Goal: Task Accomplishment & Management: Use online tool/utility

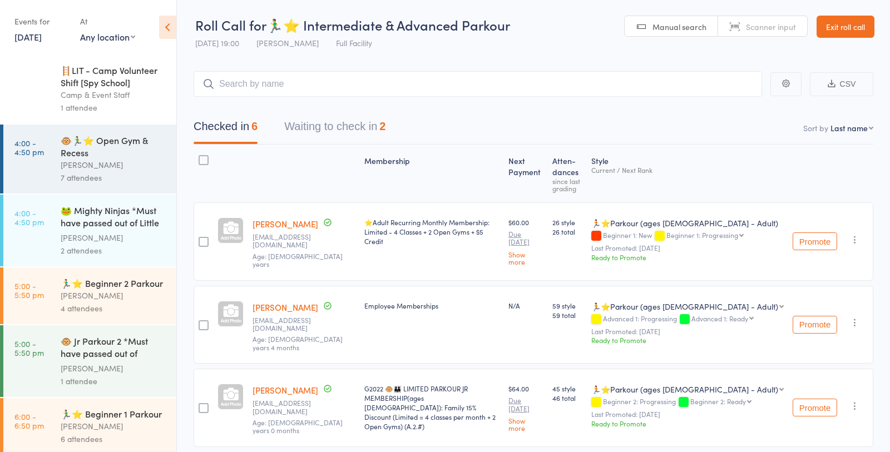
scroll to position [192, 0]
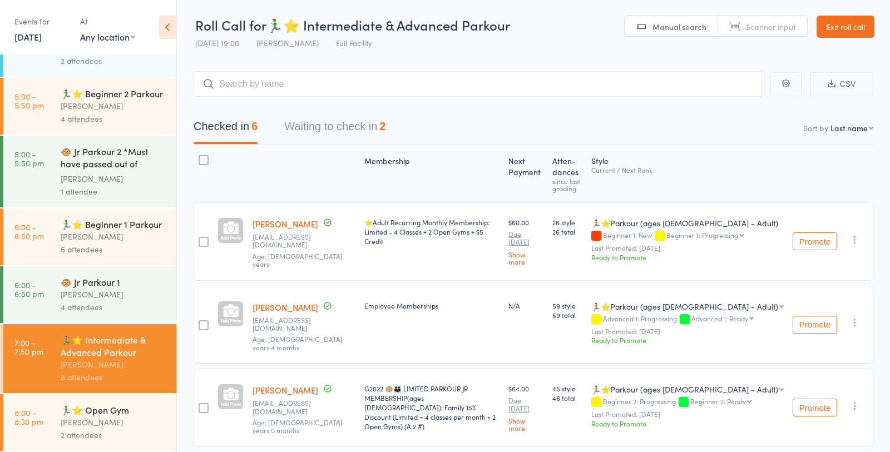
click at [860, 36] on link "Exit roll call" at bounding box center [846, 27] width 58 height 22
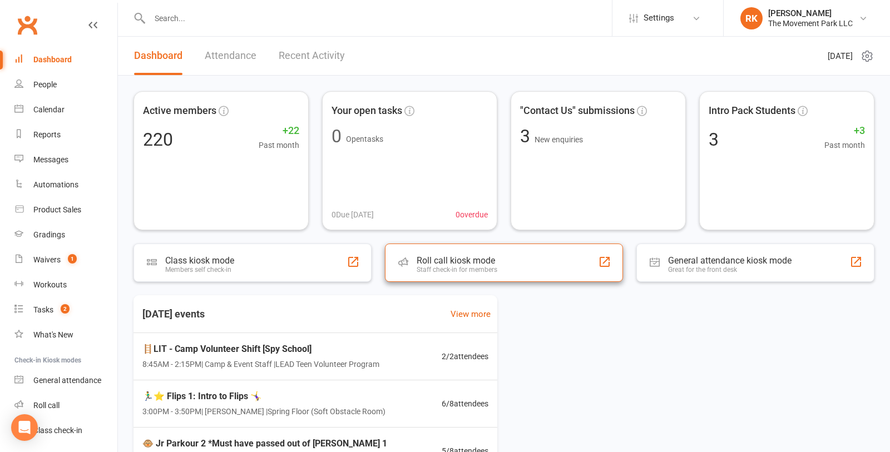
click at [520, 268] on div "Roll call kiosk mode Staff check-in for members" at bounding box center [504, 263] width 238 height 38
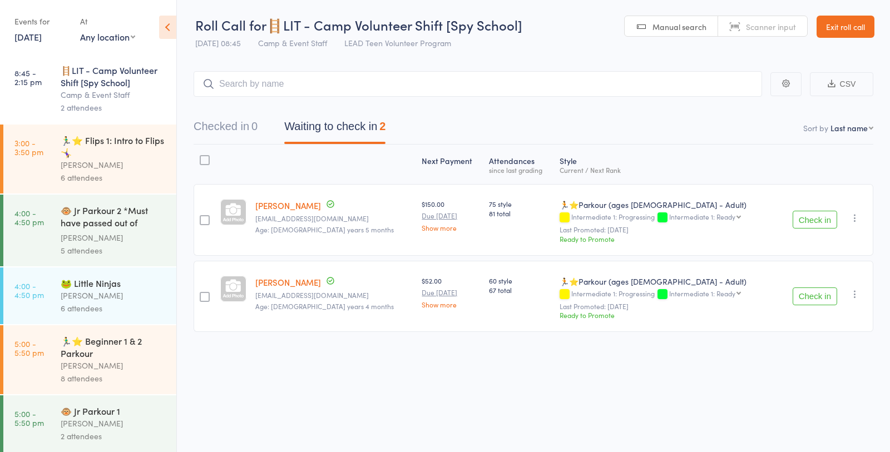
click at [81, 160] on div "[PERSON_NAME]" at bounding box center [114, 165] width 106 height 13
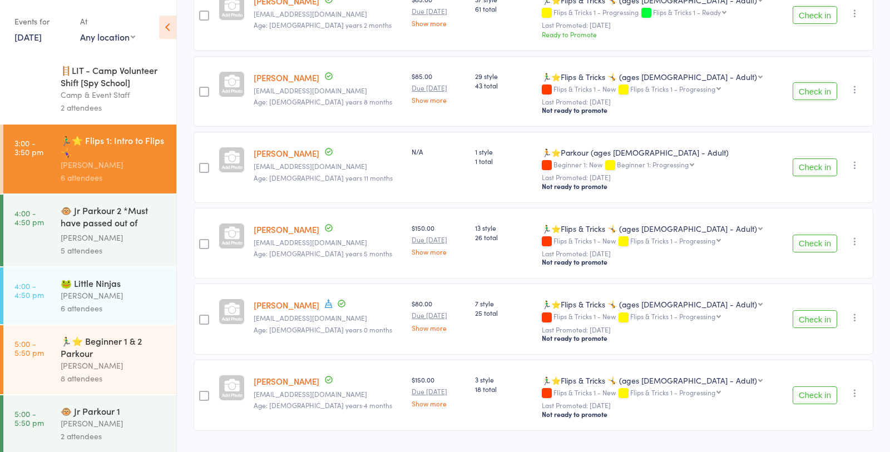
scroll to position [229, 0]
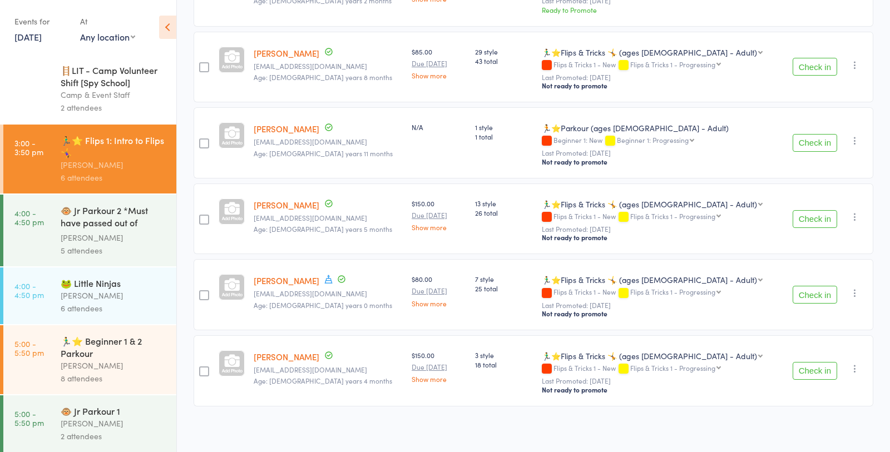
click at [70, 230] on div "🐵 Jr Parkour 2 *Must have passed out of [PERSON_NAME] 1" at bounding box center [114, 217] width 106 height 27
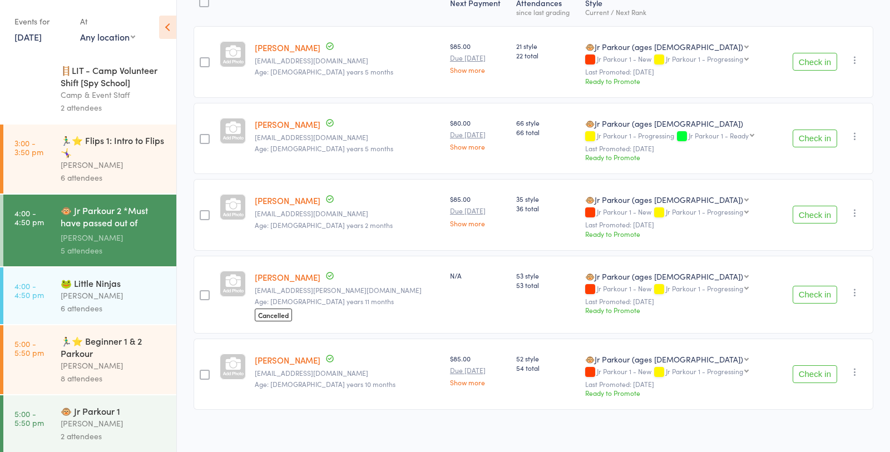
scroll to position [160, 0]
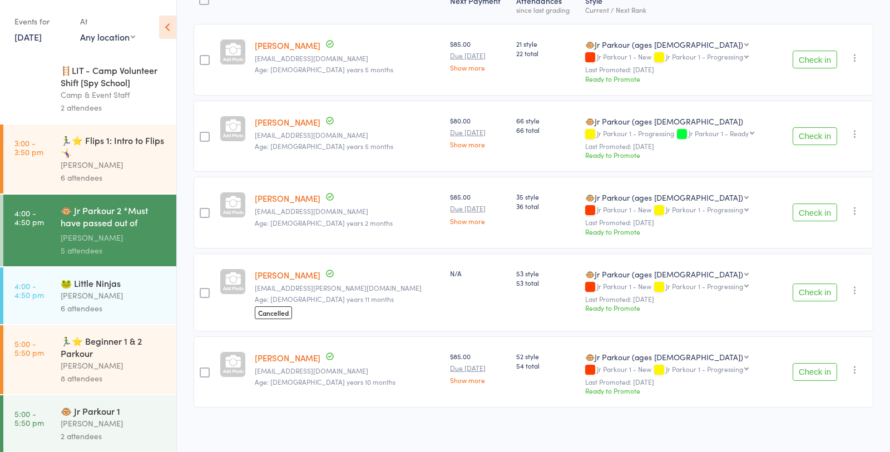
click at [70, 372] on div "[PERSON_NAME]" at bounding box center [114, 365] width 106 height 13
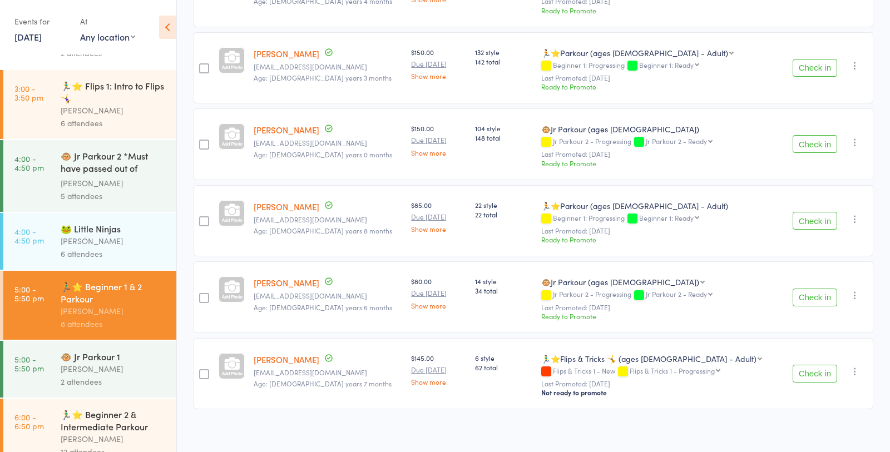
scroll to position [190, 0]
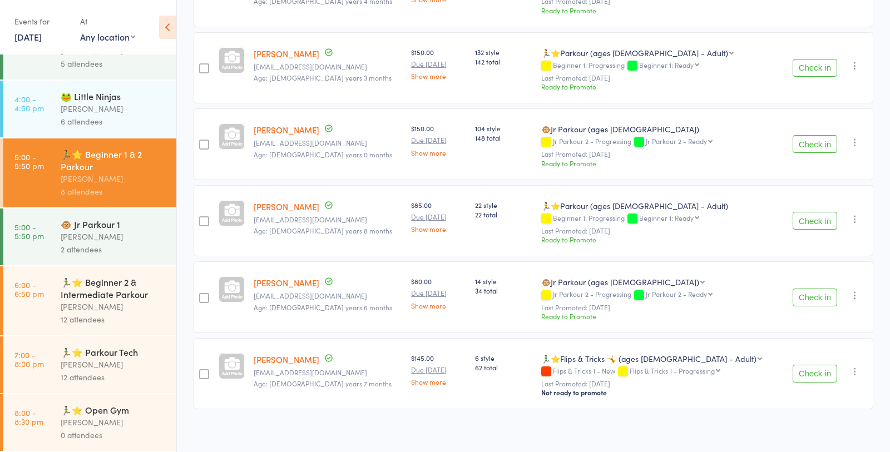
click at [61, 300] on div "[PERSON_NAME]" at bounding box center [114, 306] width 106 height 13
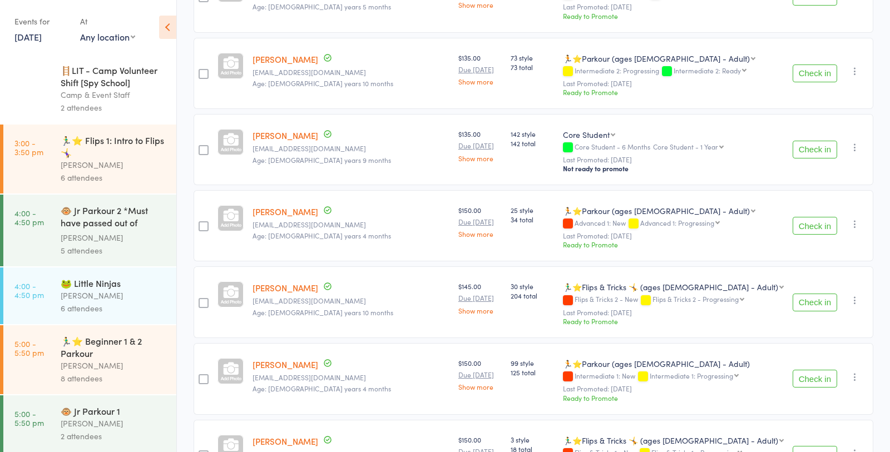
scroll to position [683, 0]
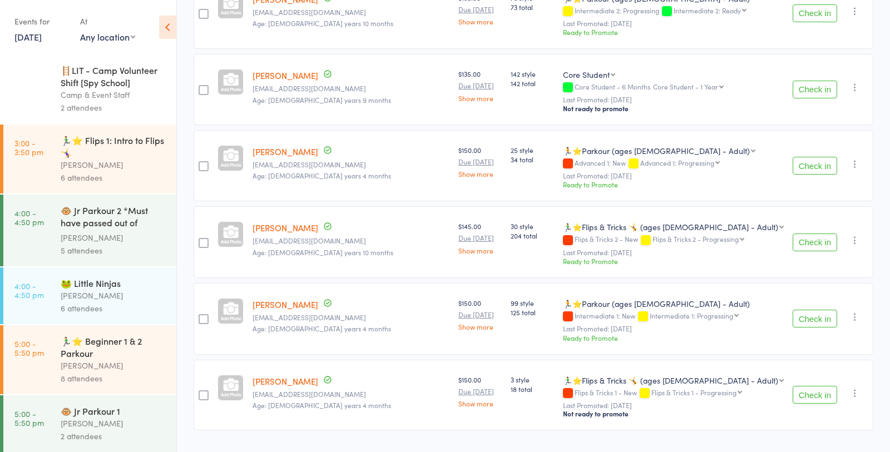
click at [65, 358] on div "🏃‍♂️⭐ Beginner 1 & 2 Parkour" at bounding box center [114, 347] width 106 height 24
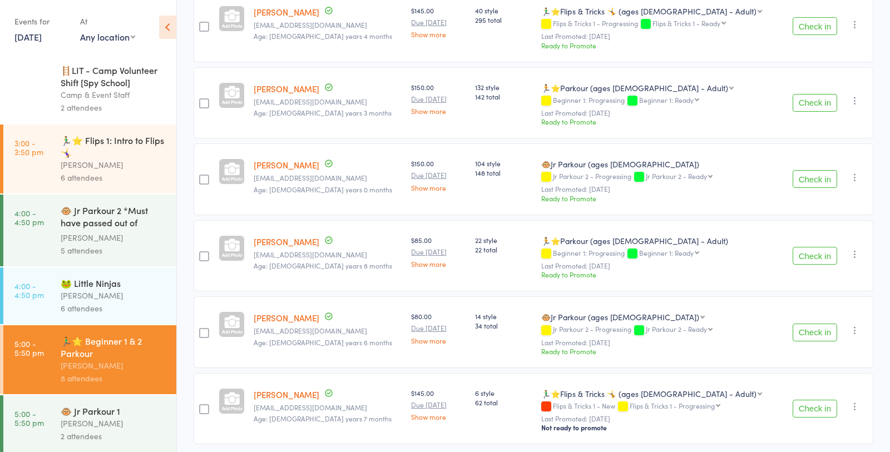
scroll to position [379, 0]
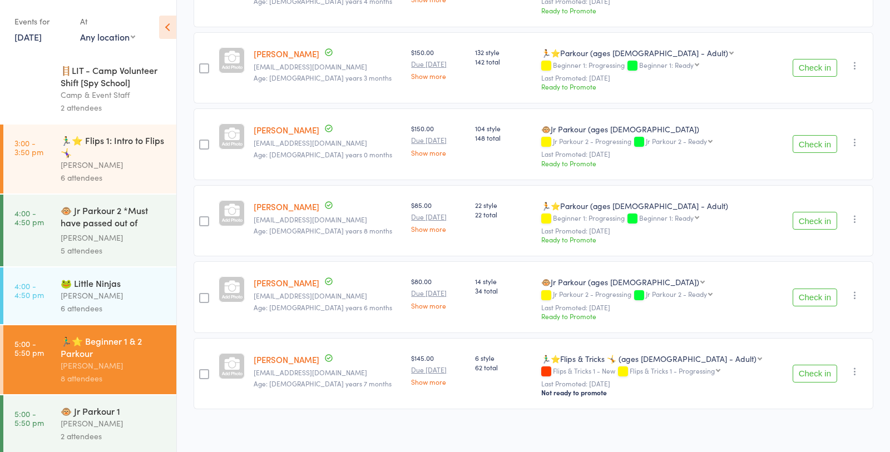
click at [42, 226] on time "4:00 - 4:50 pm" at bounding box center [28, 218] width 29 height 18
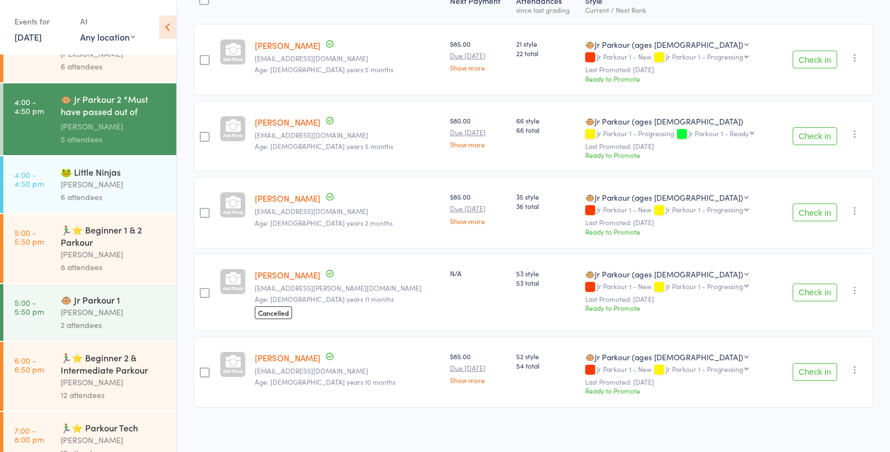
scroll to position [190, 0]
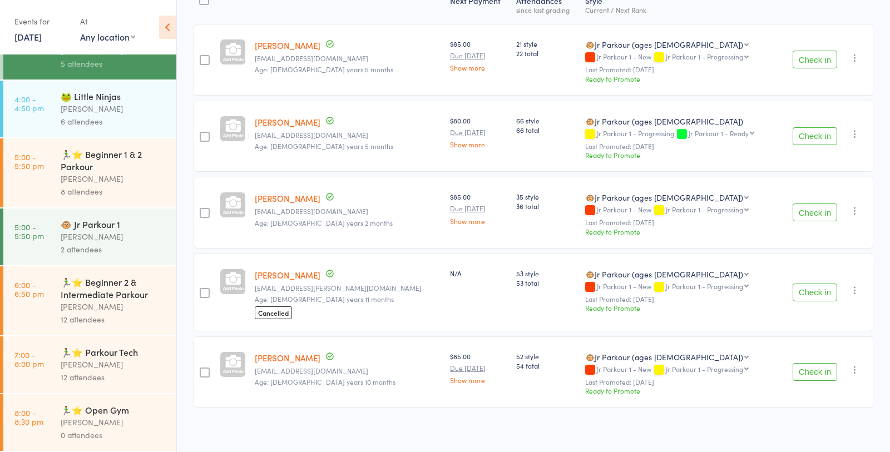
click at [65, 373] on div "12 attendees" at bounding box center [114, 377] width 106 height 13
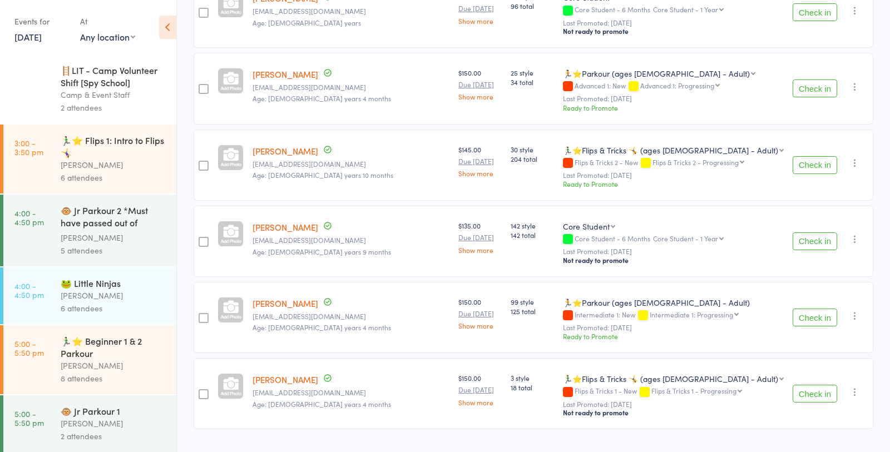
click at [63, 233] on div "[PERSON_NAME]" at bounding box center [114, 237] width 106 height 13
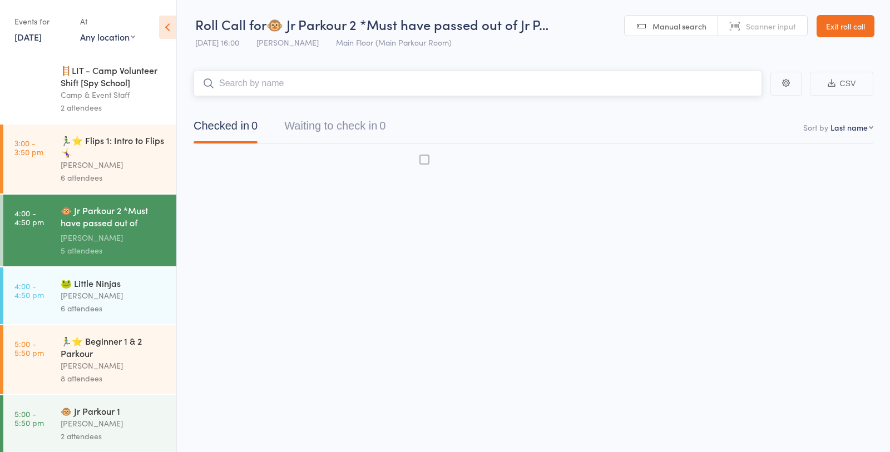
scroll to position [1, 0]
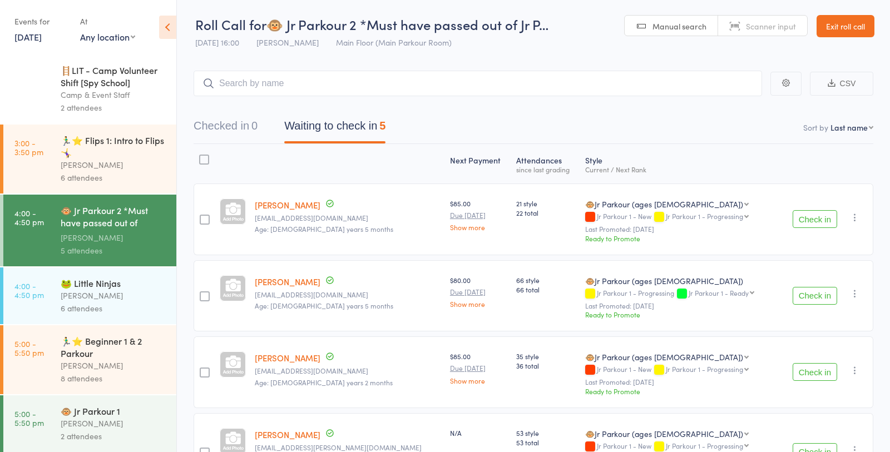
click at [90, 362] on div "[PERSON_NAME]" at bounding box center [114, 365] width 106 height 13
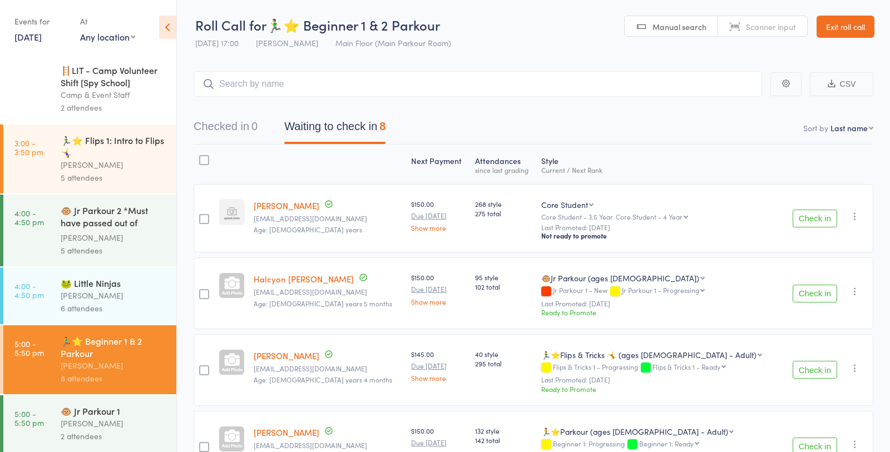
click at [63, 161] on div "[PERSON_NAME]" at bounding box center [114, 165] width 106 height 13
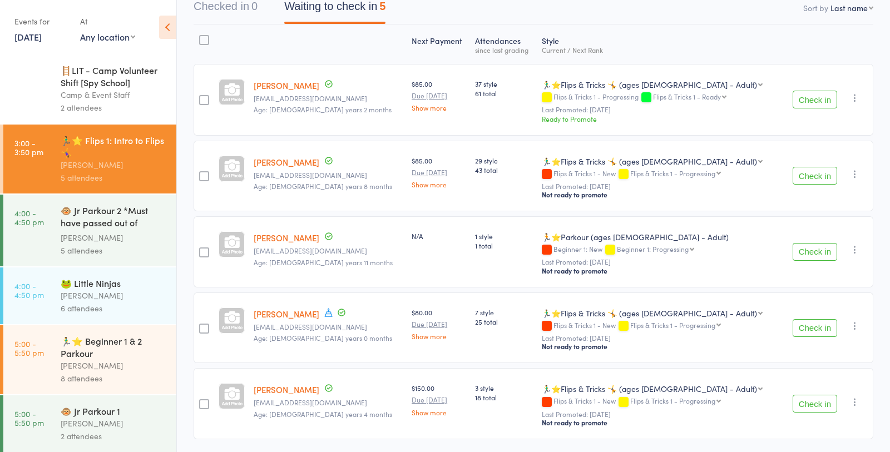
scroll to position [119, 0]
